Goal: Task Accomplishment & Management: Manage account settings

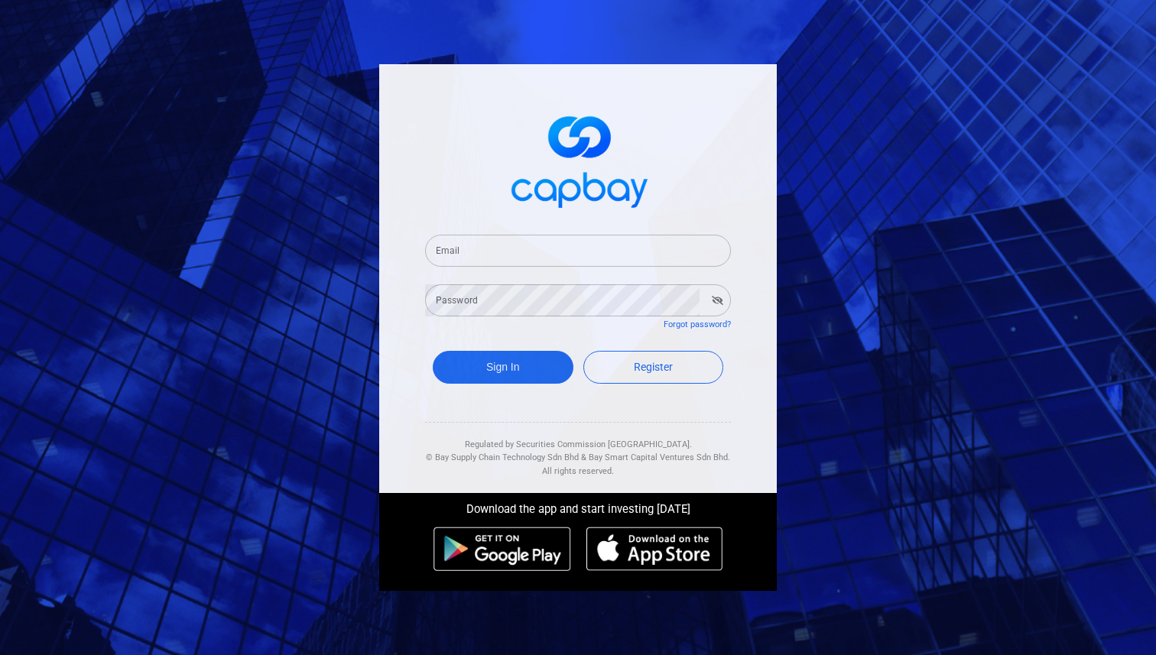
click at [573, 239] on input "Email" at bounding box center [578, 251] width 306 height 32
type input "[EMAIL_ADDRESS][DOMAIN_NAME]"
click at [454, 364] on button "Sign In" at bounding box center [503, 367] width 141 height 33
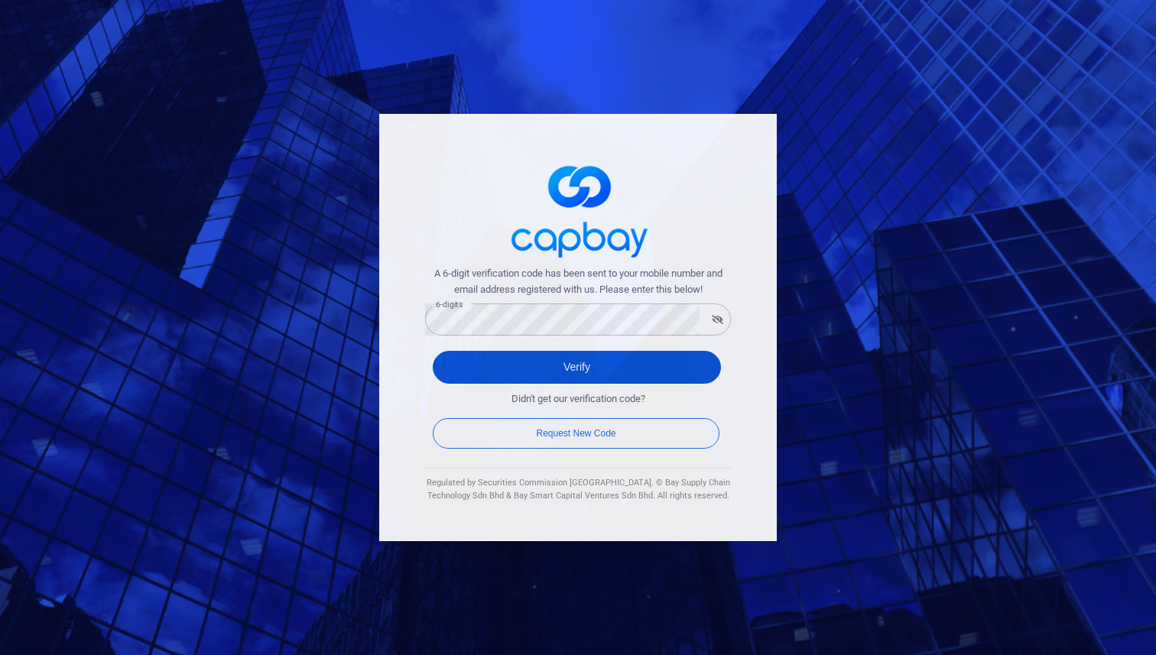
click at [480, 369] on button "Verify" at bounding box center [577, 367] width 288 height 33
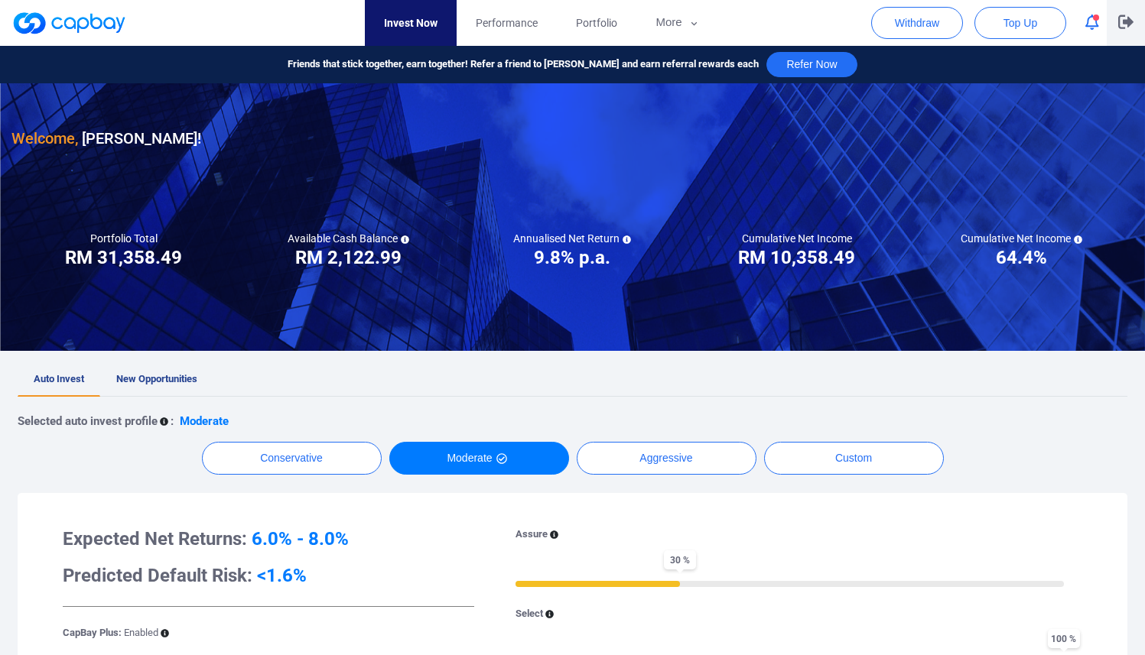
click at [1133, 24] on icon "button" at bounding box center [1125, 22] width 15 height 15
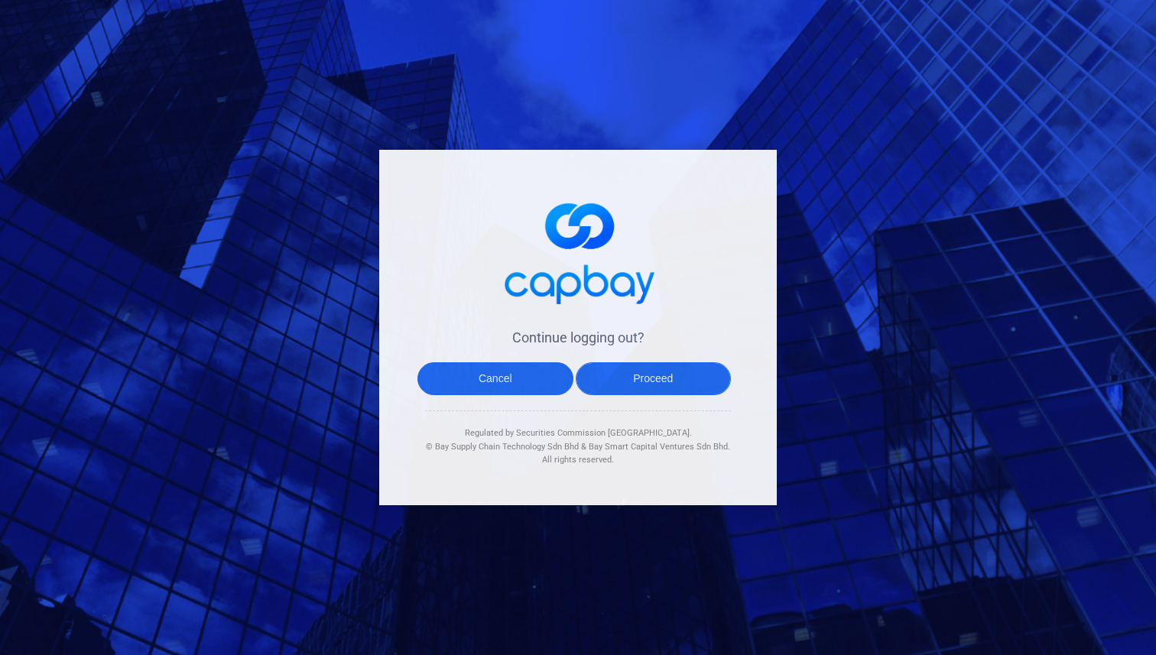
click at [703, 379] on button "Proceed" at bounding box center [654, 378] width 156 height 33
